Goal: Task Accomplishment & Management: Use online tool/utility

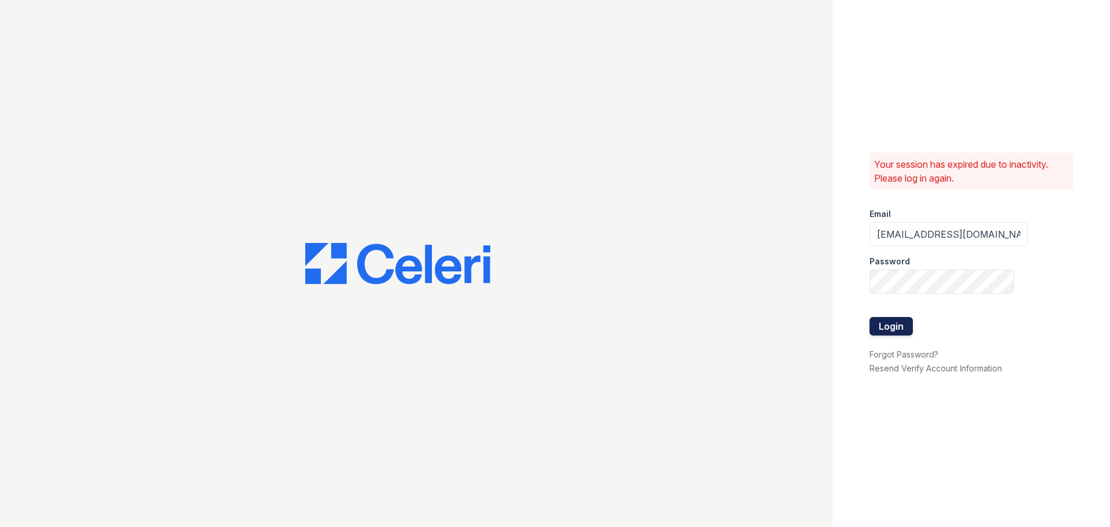
click at [883, 332] on button "Login" at bounding box center [890, 326] width 43 height 18
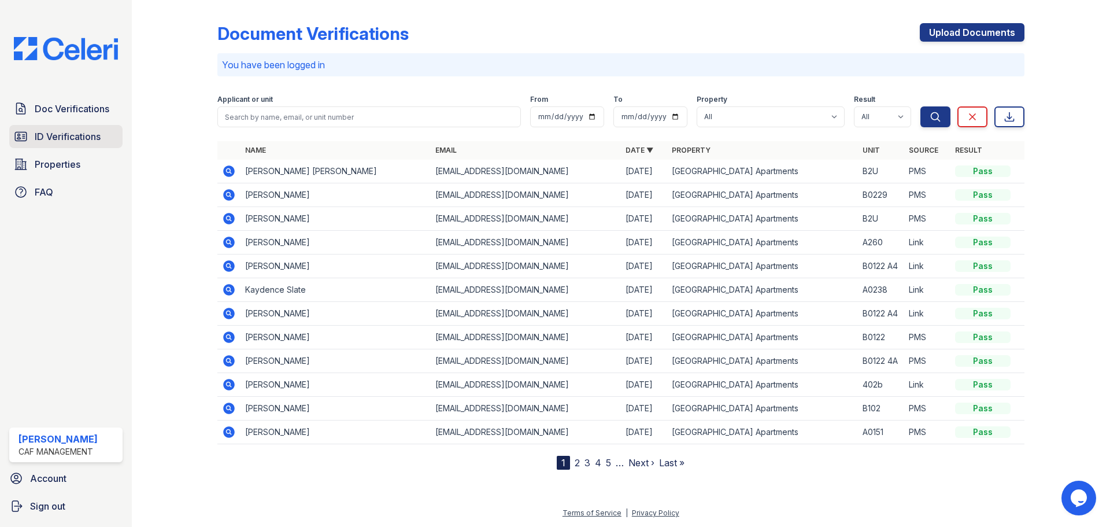
click at [79, 139] on span "ID Verifications" at bounding box center [68, 136] width 66 height 14
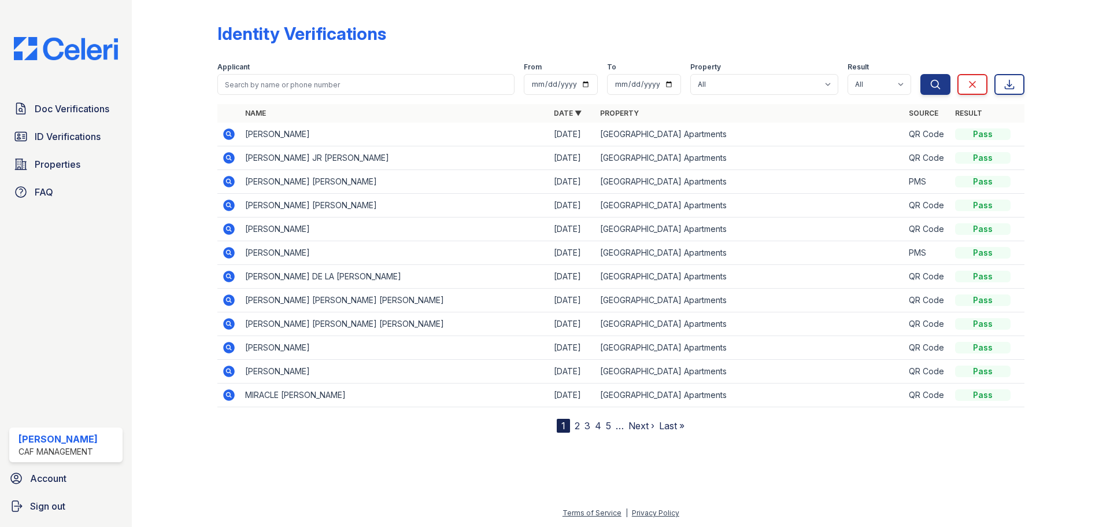
click at [85, 138] on span "ID Verifications" at bounding box center [68, 136] width 66 height 14
click at [72, 143] on span "ID Verifications" at bounding box center [68, 136] width 66 height 14
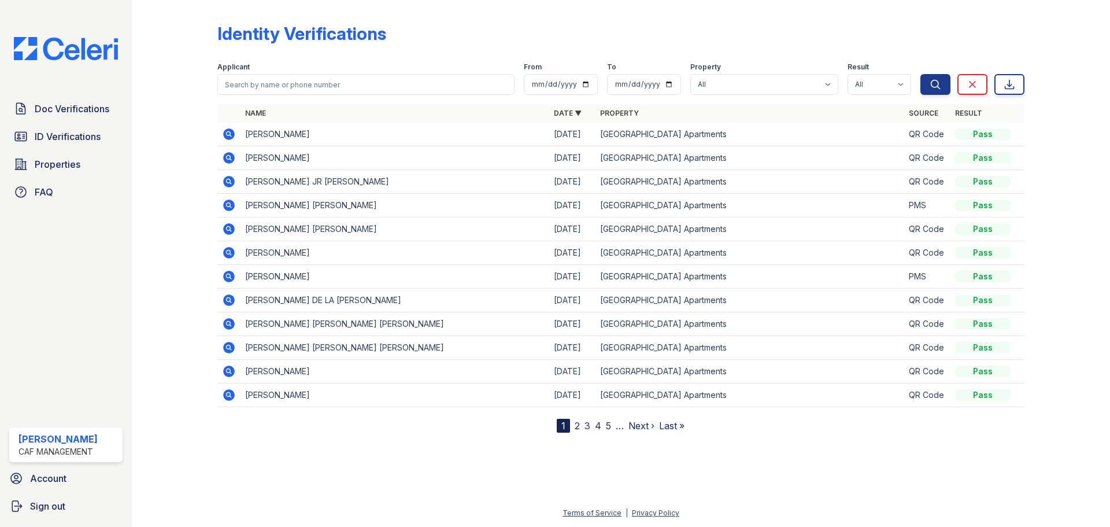
click at [228, 134] on icon at bounding box center [228, 133] width 3 height 3
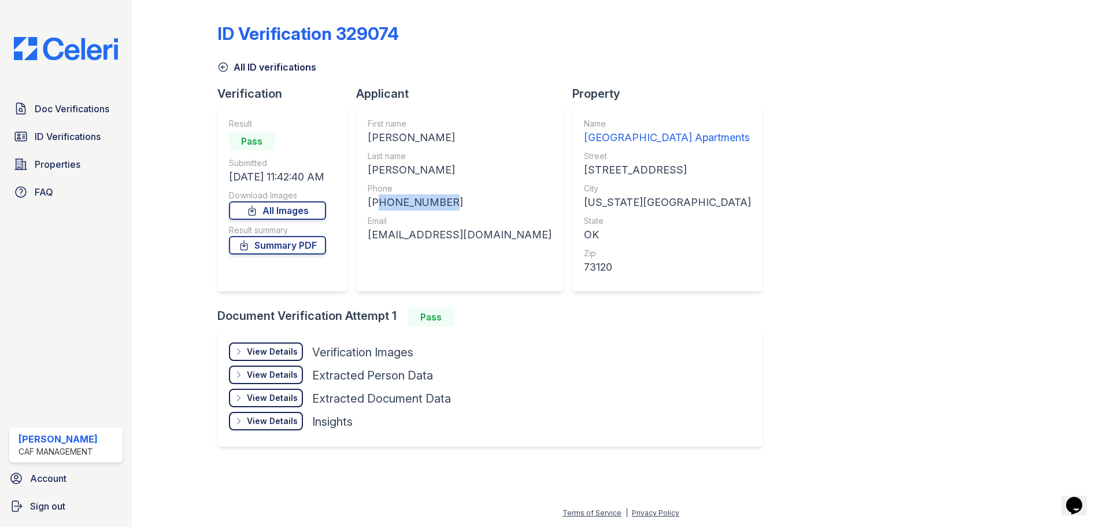
drag, startPoint x: 442, startPoint y: 204, endPoint x: 376, endPoint y: 205, distance: 65.9
click at [376, 205] on div "+14809099914" at bounding box center [460, 202] width 184 height 16
copy div "14809099914"
drag, startPoint x: 412, startPoint y: 138, endPoint x: 371, endPoint y: 136, distance: 41.7
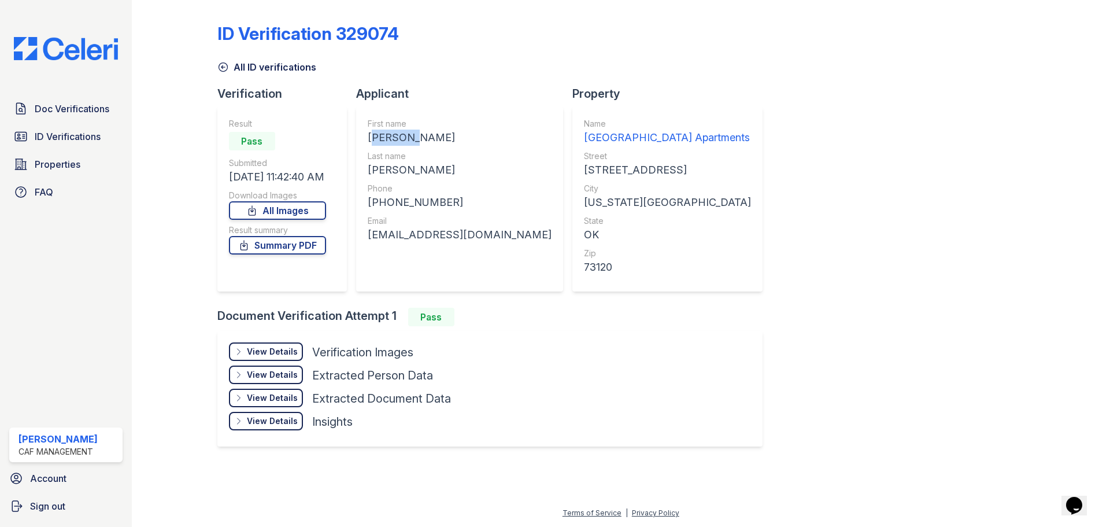
click at [371, 136] on div "LELAND THEODORE" at bounding box center [460, 137] width 184 height 16
copy div "LELAND"
drag, startPoint x: 424, startPoint y: 174, endPoint x: 371, endPoint y: 173, distance: 53.8
click at [371, 173] on div "JACOBSEN" at bounding box center [460, 170] width 184 height 16
copy div "JACOBSEN"
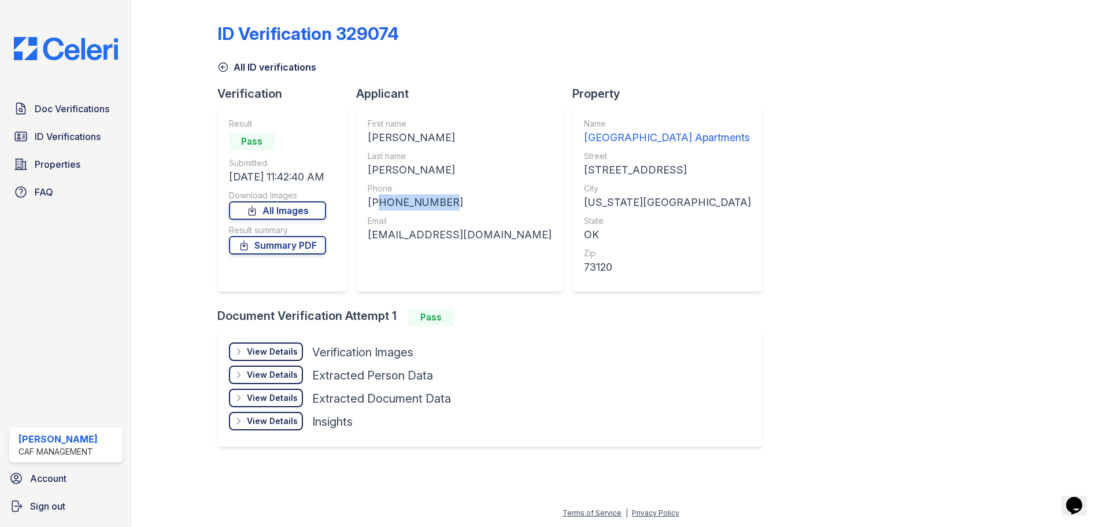
drag, startPoint x: 449, startPoint y: 195, endPoint x: 375, endPoint y: 204, distance: 75.1
click at [375, 204] on div "+14809099914" at bounding box center [460, 202] width 184 height 16
copy div "14809099914"
drag, startPoint x: 506, startPoint y: 236, endPoint x: 371, endPoint y: 239, distance: 135.3
click at [371, 239] on div "First name LELAND THEODORE Last name JACOBSEN Phone +14809099914 Email ednalee8…" at bounding box center [459, 198] width 207 height 185
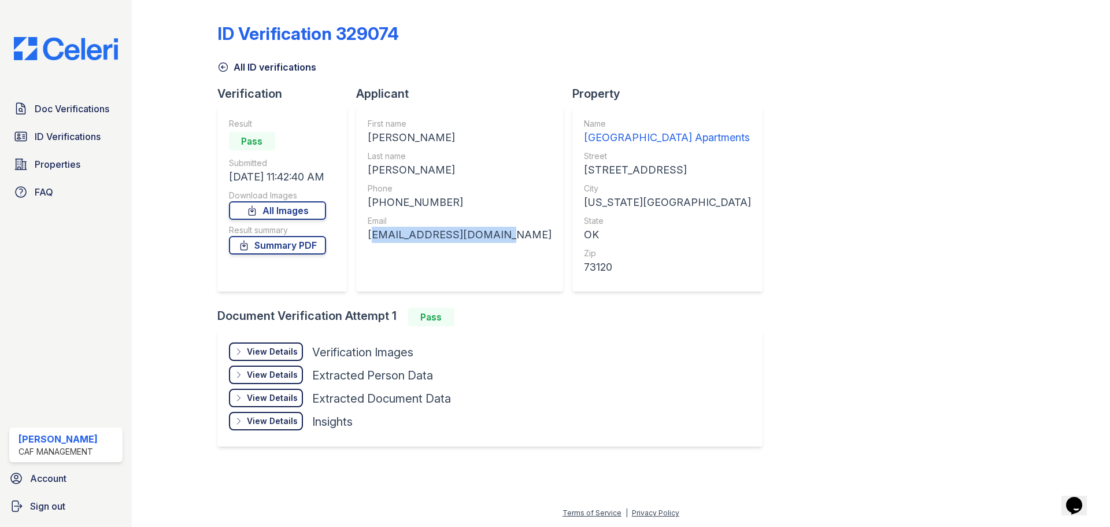
copy div "ednalee89406@Yahoo.com"
